Goal: Contribute content: Add original content to the website for others to see

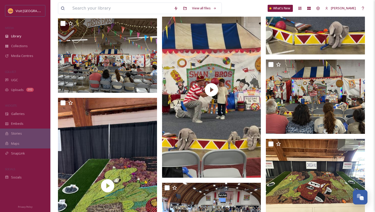
scroll to position [70, 0]
click at [15, 78] on span "UGC" at bounding box center [14, 80] width 7 height 5
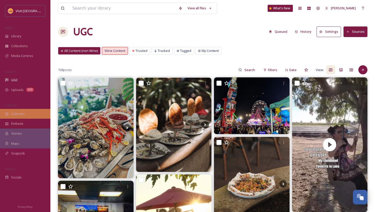
click at [14, 113] on span "Galleries" at bounding box center [18, 113] width 14 height 5
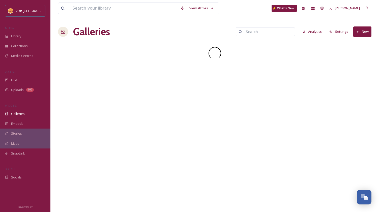
click at [361, 30] on button "New" at bounding box center [362, 31] width 18 height 10
click at [361, 44] on span "Gallery" at bounding box center [363, 43] width 11 height 5
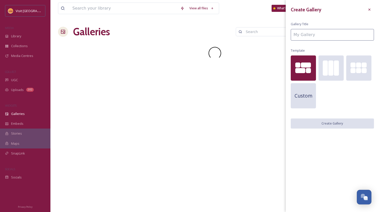
click at [308, 37] on input at bounding box center [332, 35] width 83 height 12
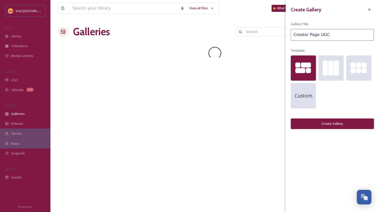
type input "Creator Page UGC"
click at [324, 123] on button "Create Gallery" at bounding box center [332, 123] width 83 height 10
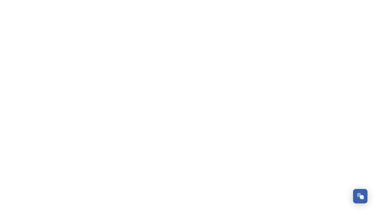
scroll to position [70, 0]
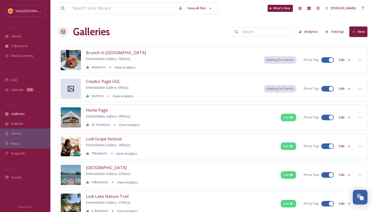
click at [343, 90] on button "Edit" at bounding box center [344, 89] width 17 height 10
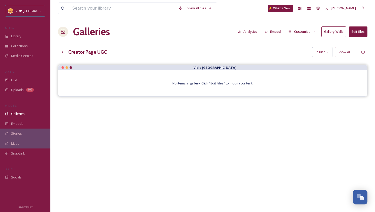
click at [361, 32] on button "Edit files" at bounding box center [358, 31] width 19 height 10
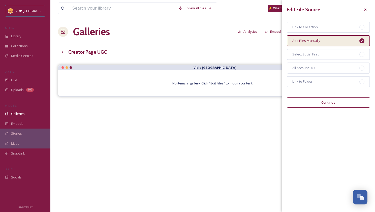
click at [324, 103] on button "Continue" at bounding box center [328, 102] width 83 height 10
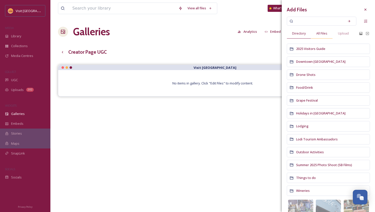
click at [325, 31] on span "All Files" at bounding box center [321, 33] width 11 height 5
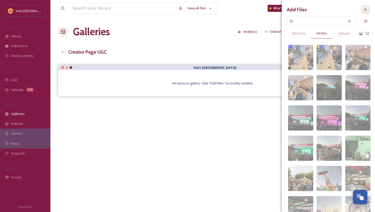
click at [363, 9] on icon at bounding box center [365, 10] width 4 height 4
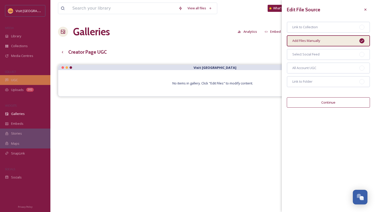
click at [14, 78] on span "UGC" at bounding box center [14, 80] width 7 height 5
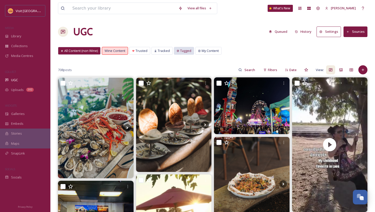
click at [183, 50] on span "Tagged" at bounding box center [185, 50] width 11 height 5
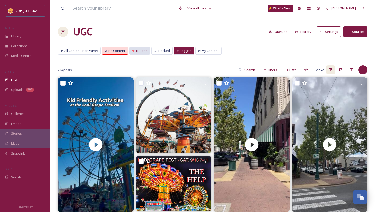
click at [144, 53] on span "Trusted" at bounding box center [142, 50] width 12 height 5
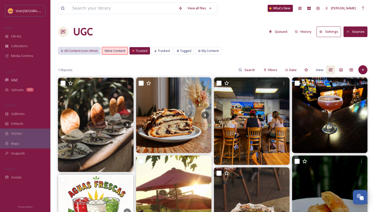
click at [88, 53] on span "All Content (non Wine)" at bounding box center [81, 50] width 34 height 5
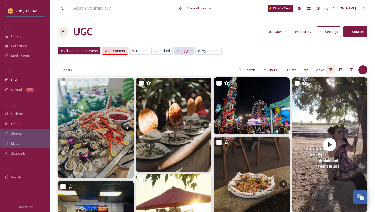
click at [181, 51] on span "Tagged" at bounding box center [185, 50] width 11 height 5
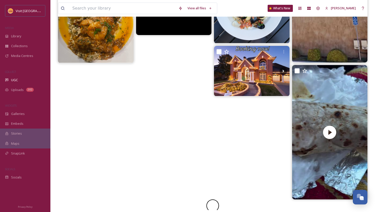
scroll to position [508, 0]
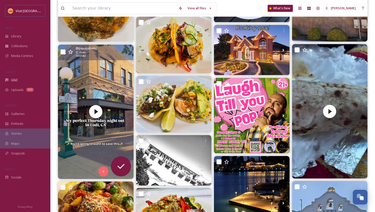
click at [64, 52] on input "checkbox" at bounding box center [62, 51] width 5 height 5
checkbox input "true"
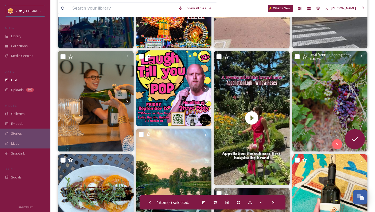
scroll to position [160, 0]
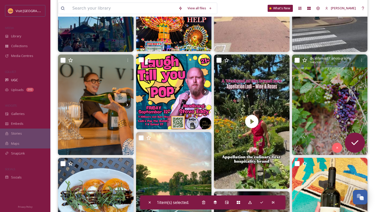
click at [297, 60] on input "checkbox" at bounding box center [297, 60] width 5 height 5
checkbox input "true"
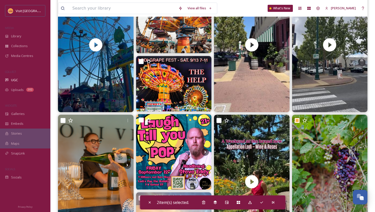
scroll to position [97, 0]
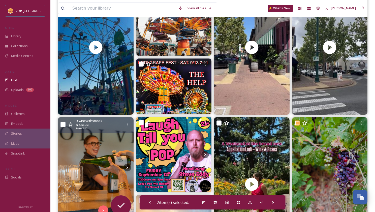
click at [63, 124] on input "checkbox" at bounding box center [62, 124] width 5 height 5
checkbox input "true"
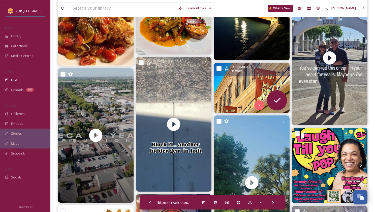
scroll to position [699, 0]
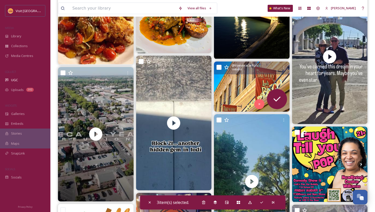
click at [219, 67] on input "checkbox" at bounding box center [218, 67] width 5 height 5
checkbox input "true"
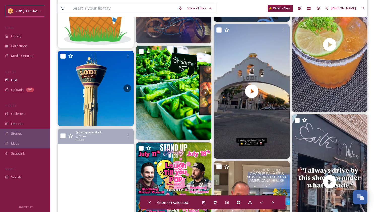
scroll to position [923, 0]
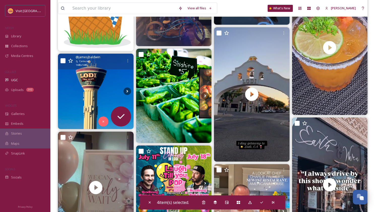
click at [63, 60] on input "checkbox" at bounding box center [62, 60] width 5 height 5
checkbox input "true"
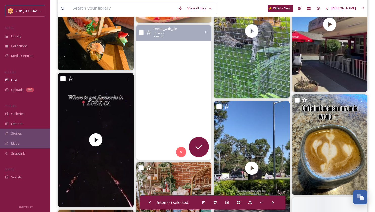
scroll to position [1395, 0]
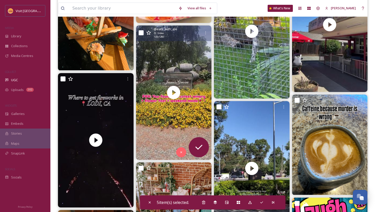
click at [141, 33] on input "checkbox" at bounding box center [141, 32] width 5 height 5
checkbox input "true"
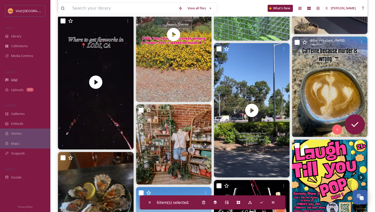
scroll to position [1457, 0]
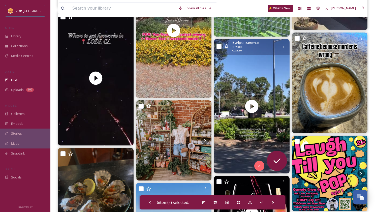
click at [218, 46] on input "checkbox" at bounding box center [218, 46] width 5 height 5
checkbox input "true"
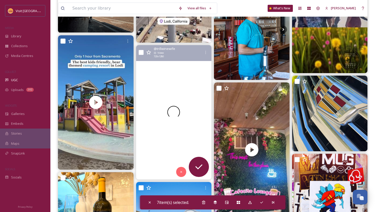
scroll to position [1741, 0]
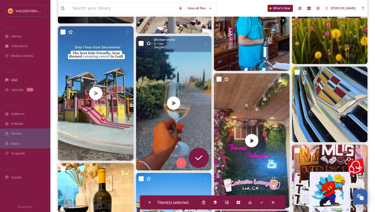
click at [140, 43] on input "checkbox" at bounding box center [141, 43] width 5 height 5
checkbox input "true"
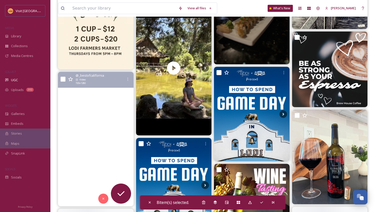
scroll to position [2462, 0]
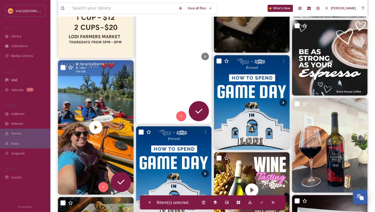
click at [63, 68] on input "checkbox" at bounding box center [62, 67] width 5 height 5
checkbox input "true"
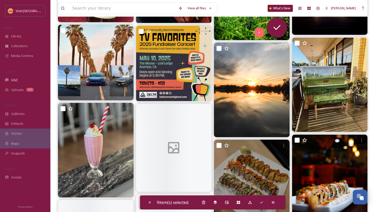
scroll to position [3179, 0]
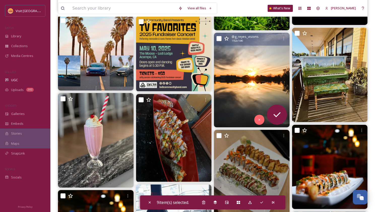
click at [217, 39] on input "checkbox" at bounding box center [218, 38] width 5 height 5
checkbox input "true"
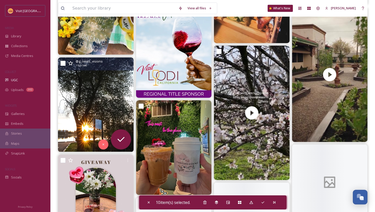
scroll to position [3675, 0]
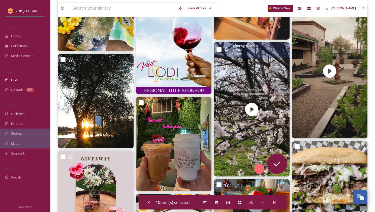
click at [219, 49] on input "checkbox" at bounding box center [218, 49] width 5 height 5
checkbox input "true"
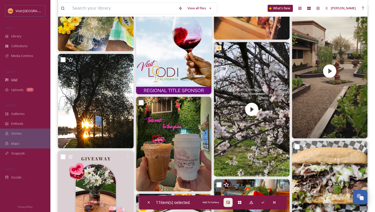
click at [227, 203] on icon at bounding box center [228, 202] width 4 height 4
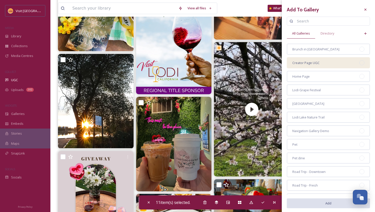
click at [311, 62] on span "Creator Page UGC" at bounding box center [305, 62] width 27 height 5
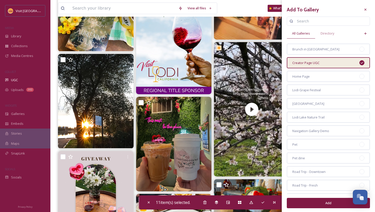
click at [332, 204] on button "Add" at bounding box center [328, 203] width 83 height 10
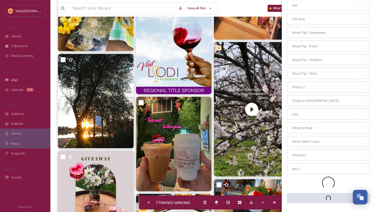
scroll to position [140, 0]
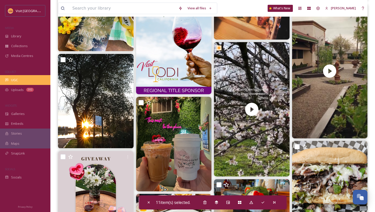
click at [18, 78] on span "UGC" at bounding box center [14, 80] width 7 height 5
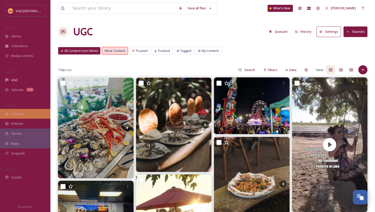
click at [20, 112] on span "Galleries" at bounding box center [18, 113] width 14 height 5
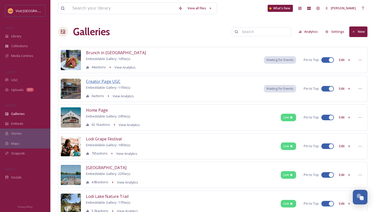
click at [103, 81] on span "Creator Page UGC" at bounding box center [103, 82] width 35 height 6
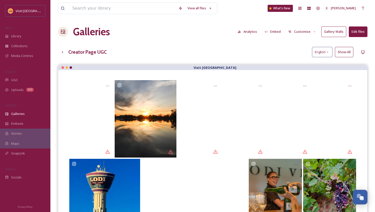
click at [271, 31] on button "Embed" at bounding box center [272, 32] width 21 height 10
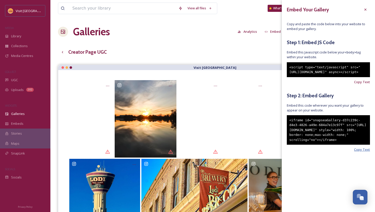
click at [362, 152] on span "Copy Text" at bounding box center [362, 149] width 16 height 5
click at [366, 10] on icon at bounding box center [365, 10] width 4 height 4
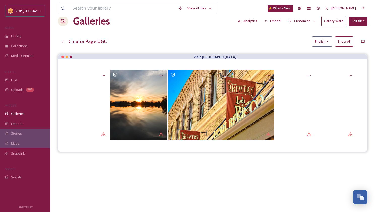
scroll to position [8, 0]
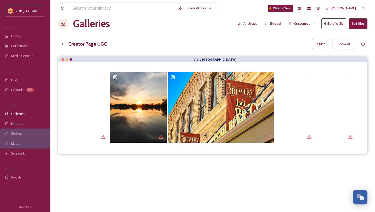
click at [230, 52] on div "View all files What's New Wes Rhea Galleries Analytics Embed Customise Gallery …" at bounding box center [212, 134] width 325 height 284
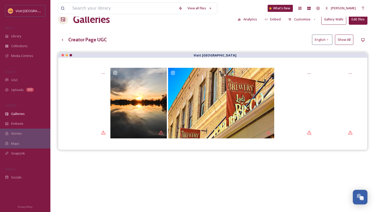
scroll to position [13, 0]
click at [345, 38] on button "Show All" at bounding box center [344, 39] width 18 height 10
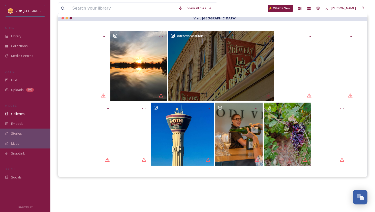
scroll to position [55, 0]
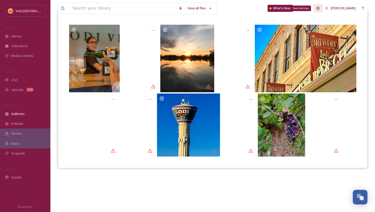
drag, startPoint x: 331, startPoint y: 141, endPoint x: 328, endPoint y: 4, distance: 137.4
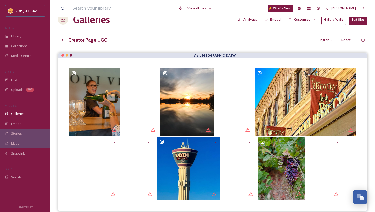
scroll to position [8, 0]
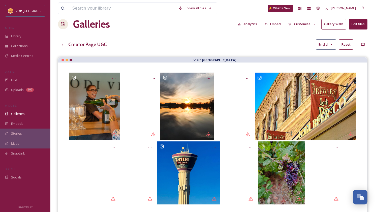
click at [358, 25] on button "Edit files" at bounding box center [358, 24] width 19 height 10
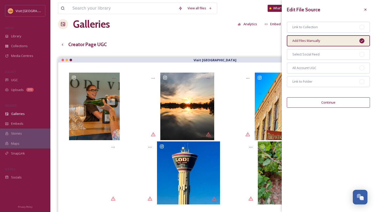
click at [330, 103] on button "Continue" at bounding box center [328, 102] width 83 height 10
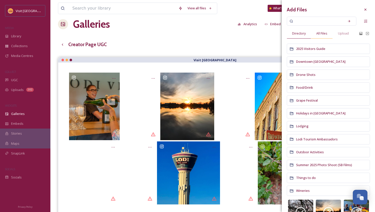
click at [323, 34] on span "All Files" at bounding box center [321, 33] width 11 height 5
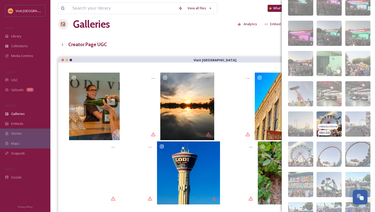
scroll to position [207, 0]
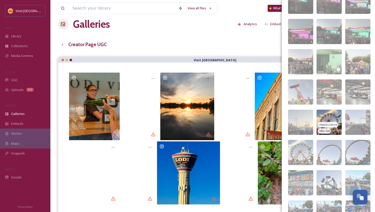
click at [327, 115] on img at bounding box center [328, 122] width 25 height 25
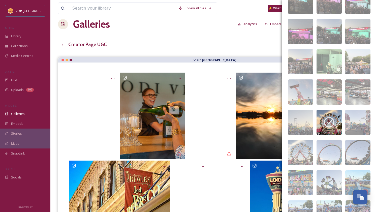
click at [265, 40] on div "Creator Page UGC English Reset" at bounding box center [212, 44] width 309 height 10
